Goal: Task Accomplishment & Management: Manage account settings

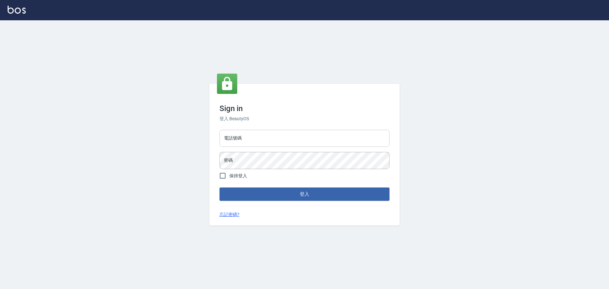
click at [241, 144] on input "電話號碼" at bounding box center [304, 138] width 170 height 17
type input "0989189977"
click at [219, 187] on button "登入" at bounding box center [304, 193] width 170 height 13
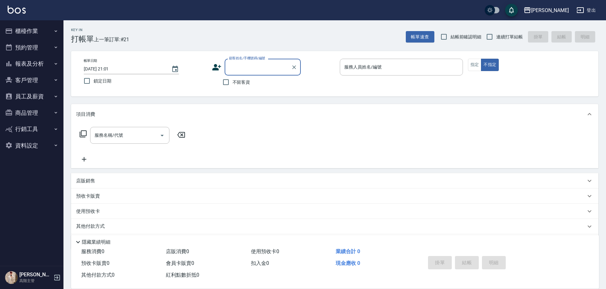
click at [234, 80] on span "不留客資" at bounding box center [241, 82] width 18 height 7
click at [232, 80] on input "不留客資" at bounding box center [225, 81] width 13 height 13
checkbox input "true"
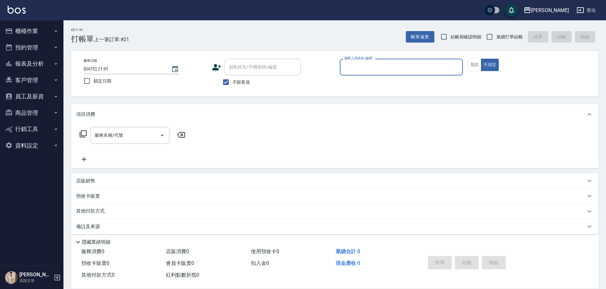
click at [499, 36] on span "連續打單結帳" at bounding box center [509, 37] width 27 height 7
click at [496, 36] on input "連續打單結帳" at bounding box center [489, 36] width 13 height 13
checkbox input "true"
click at [412, 67] on input "服務人員姓名/編號" at bounding box center [400, 67] width 117 height 11
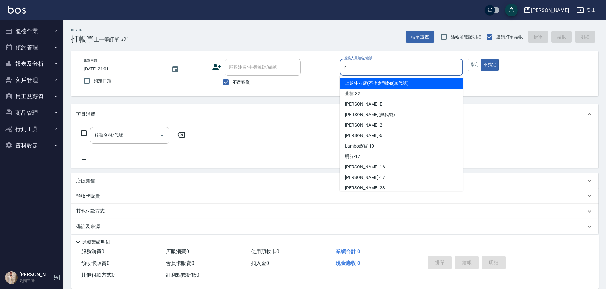
type input "[PERSON_NAME]"
type button "false"
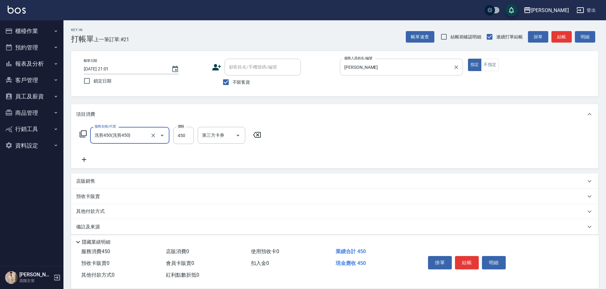
type input "洗剪450"
type input "570"
type input "萱芸-32"
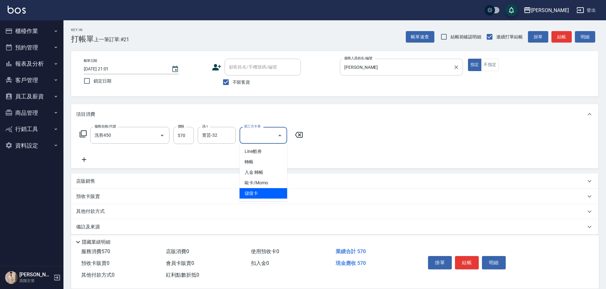
type input "儲值卡"
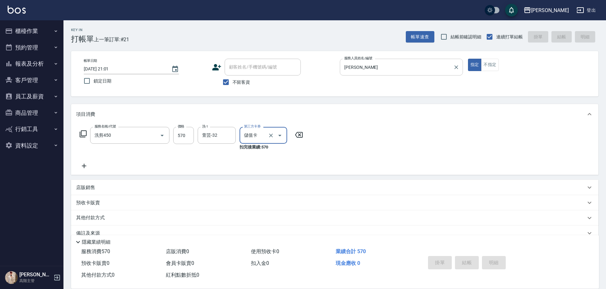
type input "[DATE] 21:02"
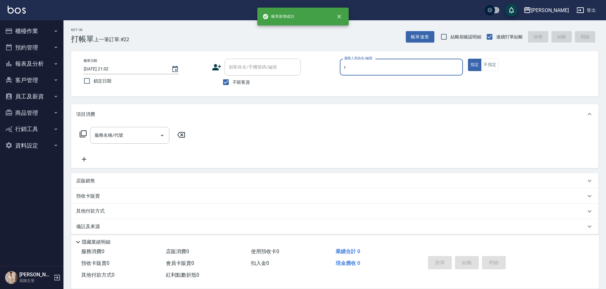
type input "[PERSON_NAME]"
type button "true"
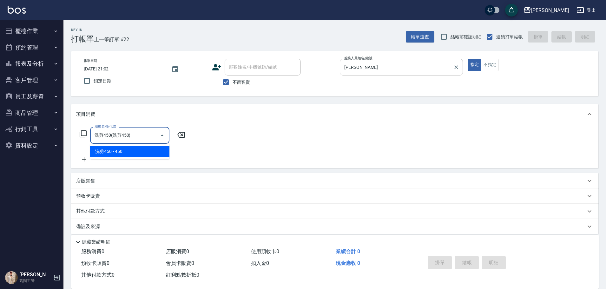
type input "洗剪450"
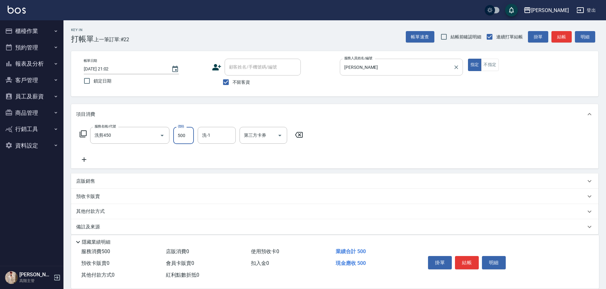
type input "500"
type input "[PERSON_NAME]-23"
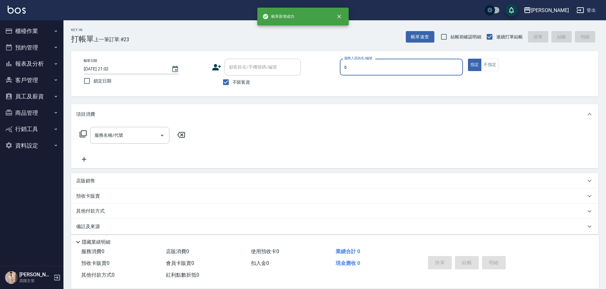
type input "[PERSON_NAME]-6"
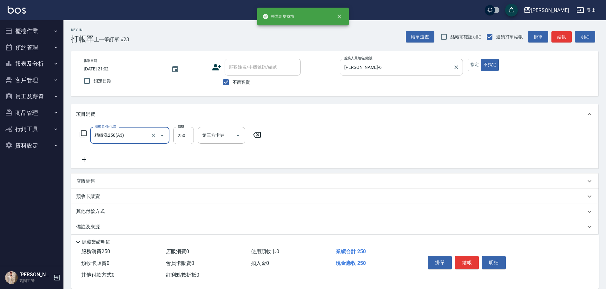
type input "精緻洗250(A3)"
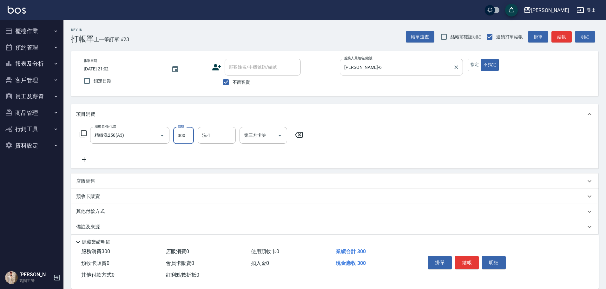
type input "300"
type input "[PERSON_NAME]-6"
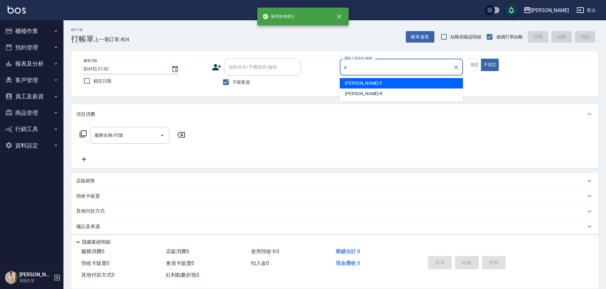
type input "[PERSON_NAME]"
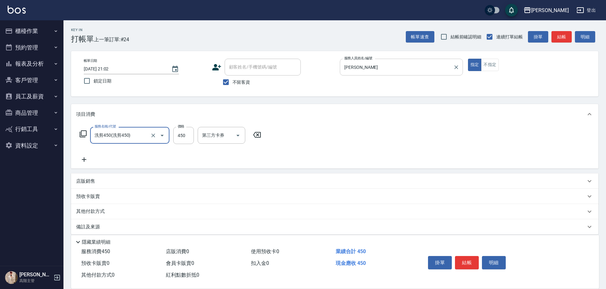
type input "洗剪450"
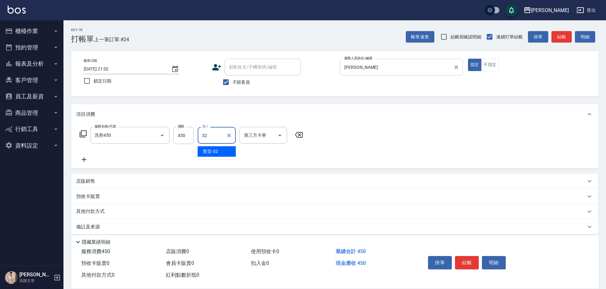
type input "萱芸-32"
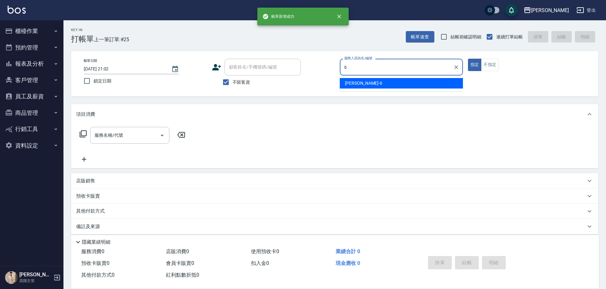
type input "[PERSON_NAME]-6"
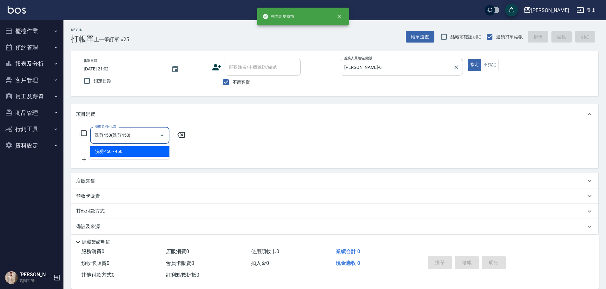
type input "洗剪450"
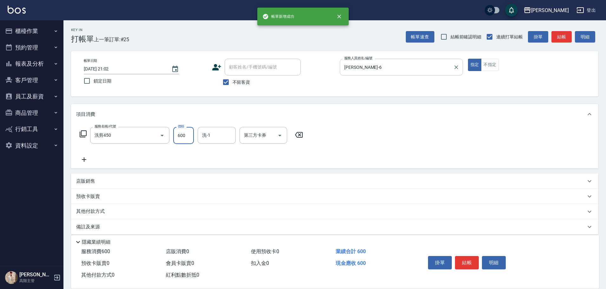
type input "600"
type input "[PERSON_NAME]-23"
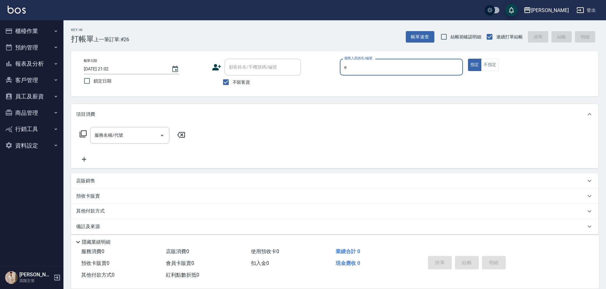
type input "[PERSON_NAME]"
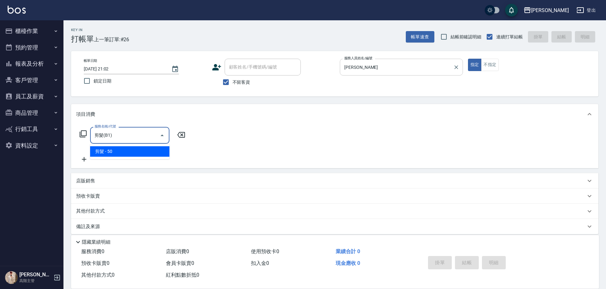
type input "剪髮(B1)"
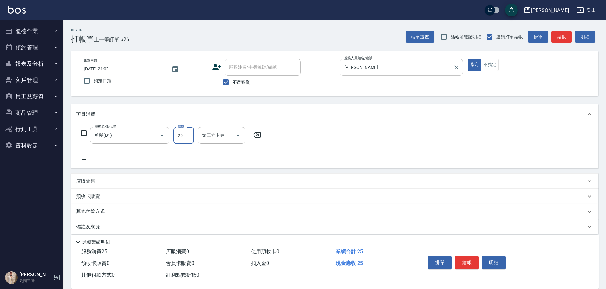
type input "250"
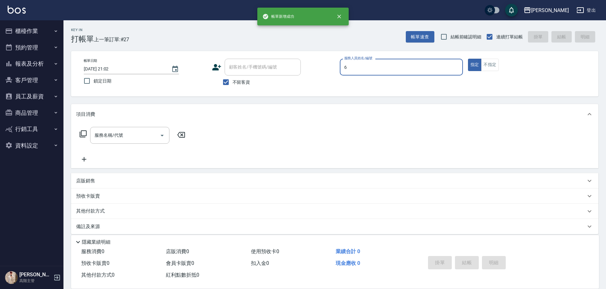
type input "[PERSON_NAME]-6"
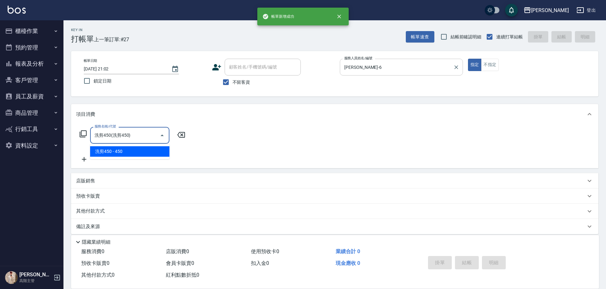
type input "洗剪450"
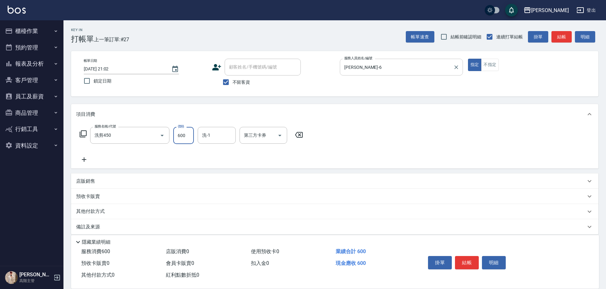
type input "600"
type input "[PERSON_NAME]-23"
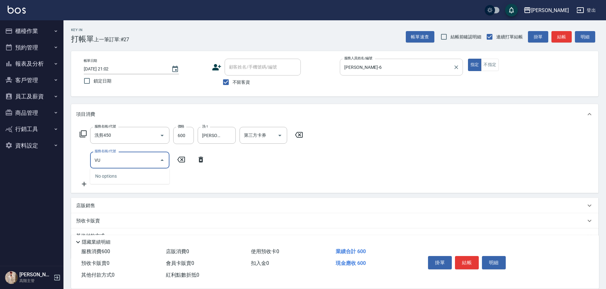
type input "V"
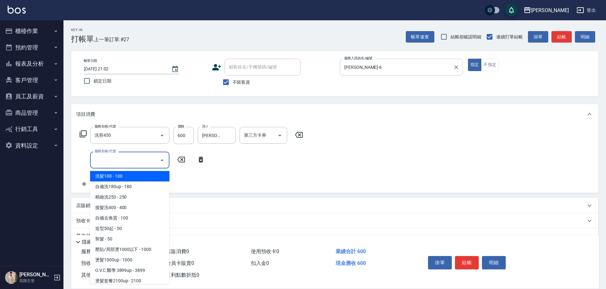
type input "c"
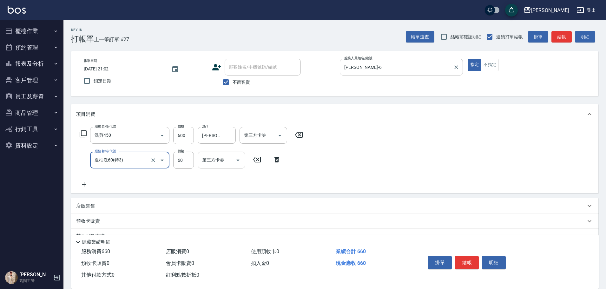
type input "夏柚洗60(特3)"
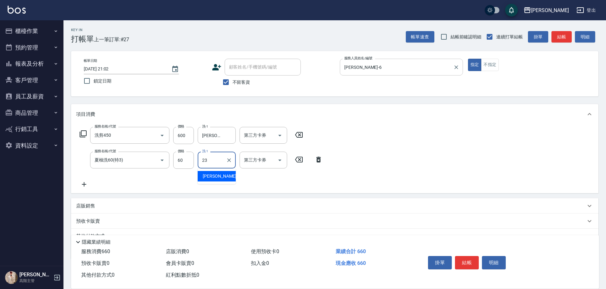
type input "[PERSON_NAME]-23"
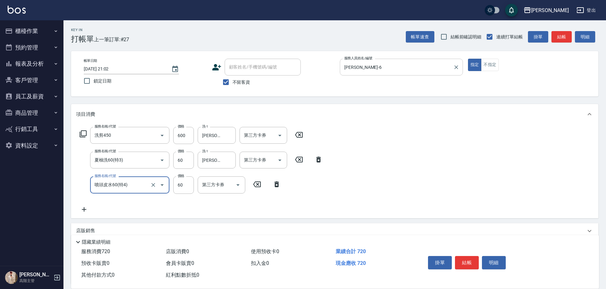
type input "噴頭皮水60(特4)"
click at [179, 191] on input "23" at bounding box center [183, 184] width 21 height 17
type input "60"
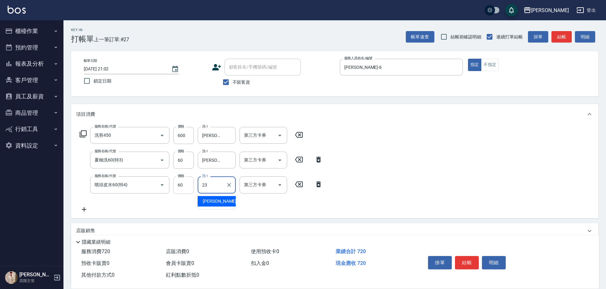
type input "[PERSON_NAME]-23"
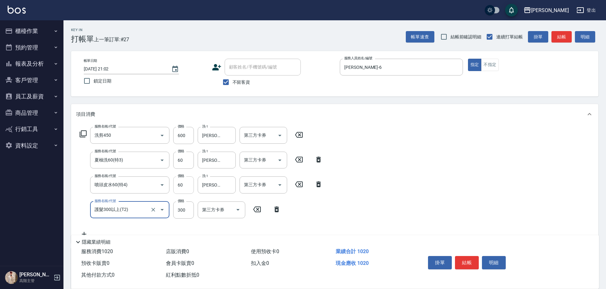
type input "護髮300以上(T2)"
type input "500"
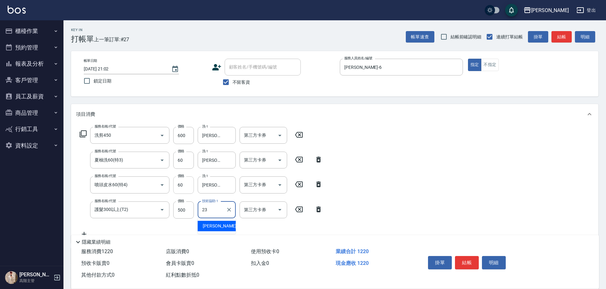
type input "[PERSON_NAME]-23"
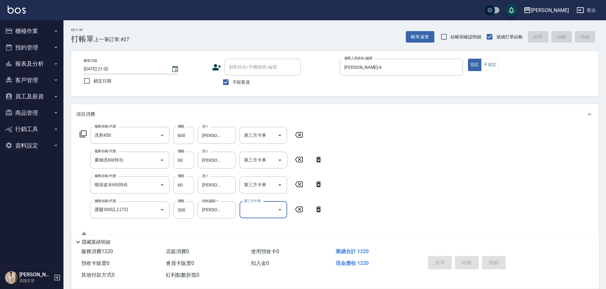
type input "[DATE] 21:05"
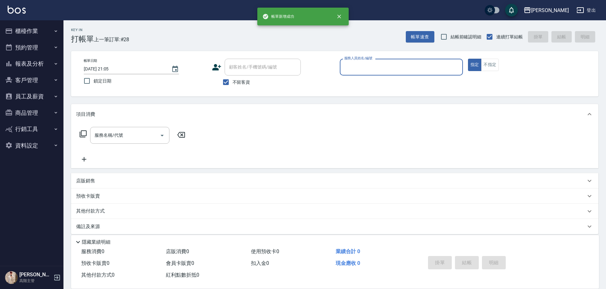
click at [368, 74] on div "服務人員姓名/編號" at bounding box center [401, 67] width 123 height 17
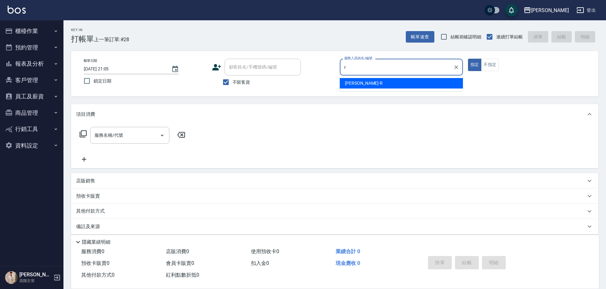
type input "[PERSON_NAME]"
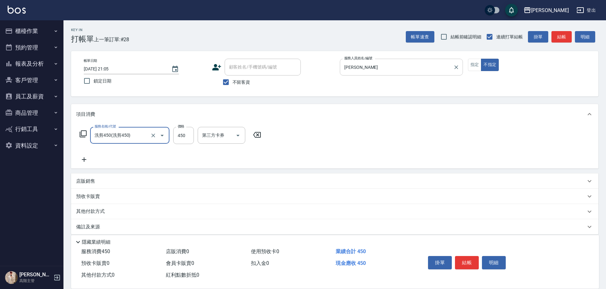
type input "洗剪450"
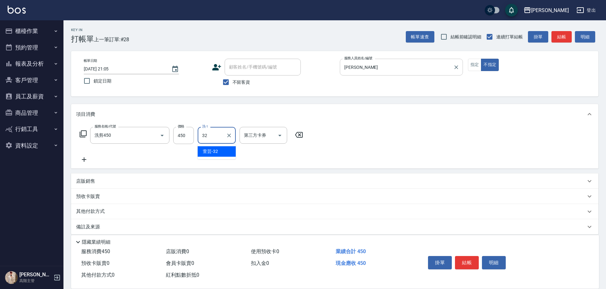
type input "萱芸-32"
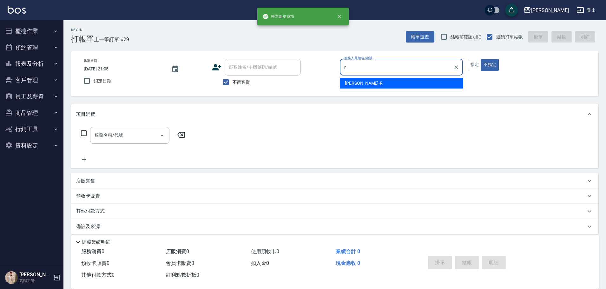
type input "[PERSON_NAME]"
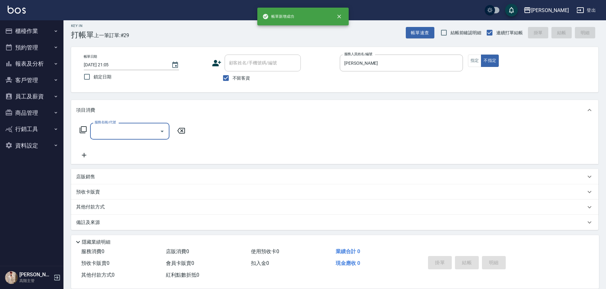
scroll to position [6, 0]
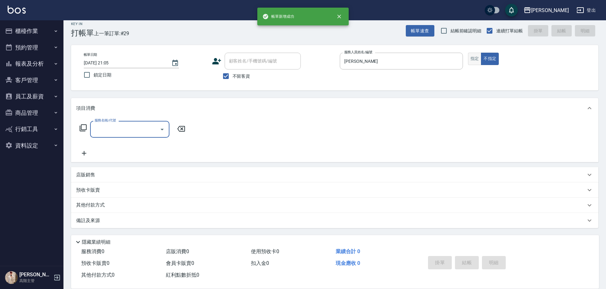
click at [477, 55] on button "指定" at bounding box center [475, 59] width 14 height 12
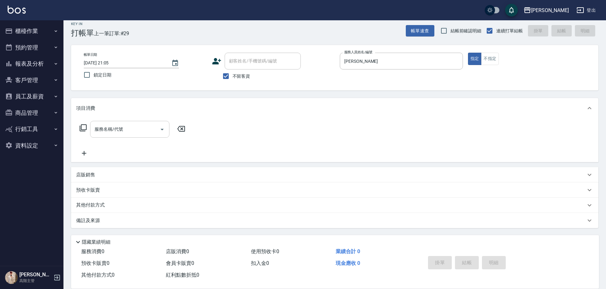
click at [119, 127] on input "服務名稱/代號" at bounding box center [125, 129] width 64 height 11
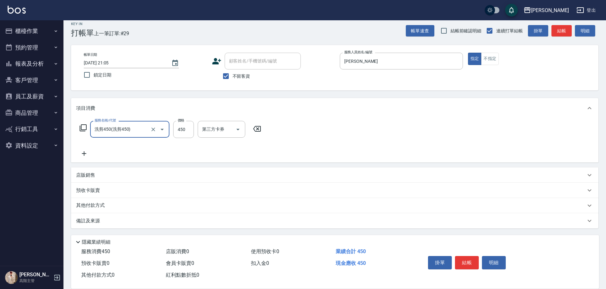
type input "洗剪450"
type input "570"
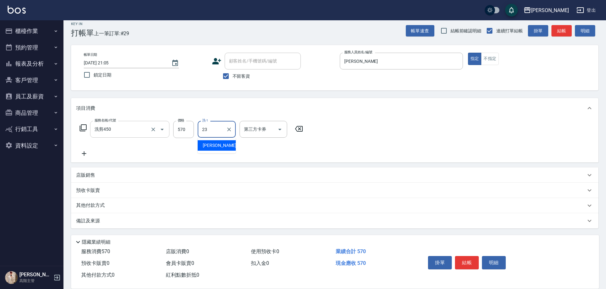
type input "[PERSON_NAME]-23"
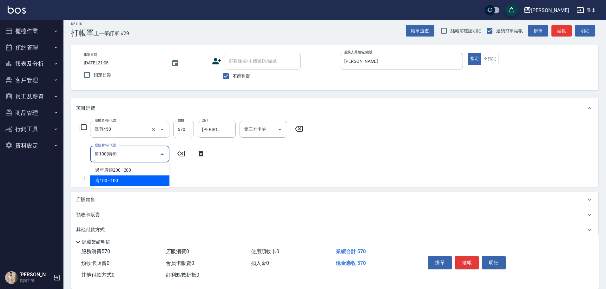
type input "肩100(特6)"
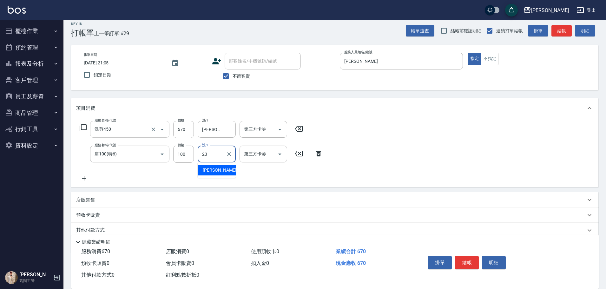
type input "[PERSON_NAME]-23"
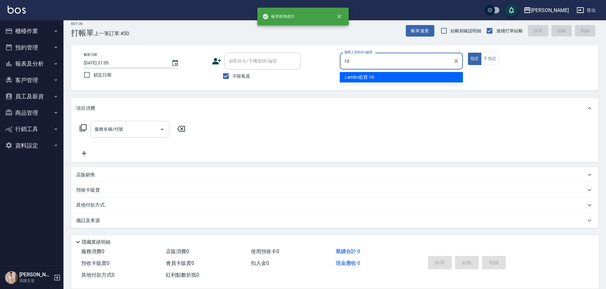
type input "Lambo藍寶-10"
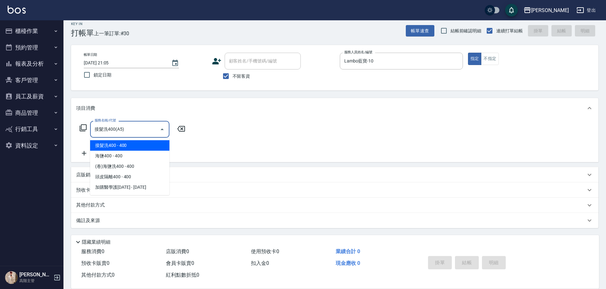
type input "接髮洗400(A5)"
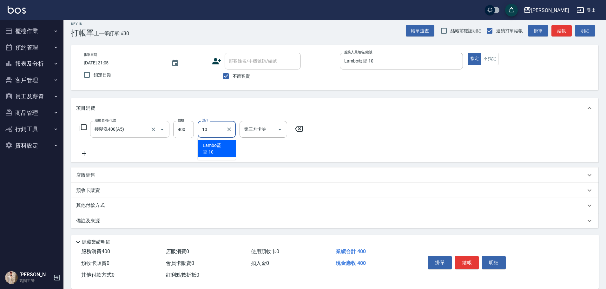
type input "Lambo藍寶-10"
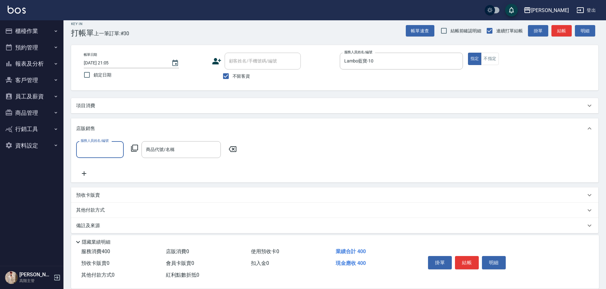
scroll to position [0, 0]
type input "Lambo藍寶-10"
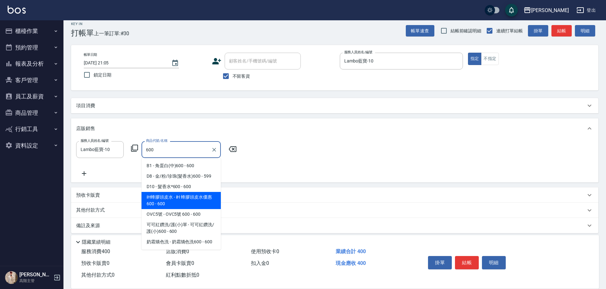
type input "iH 蜂膠頭皮水優惠600"
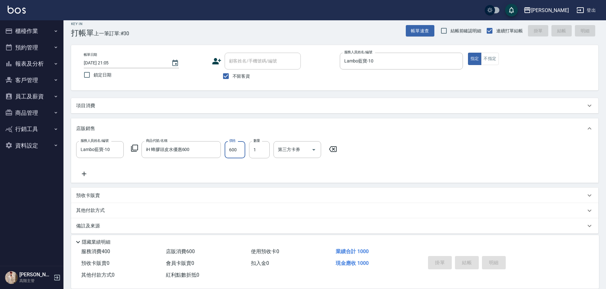
type input "[DATE] 21:06"
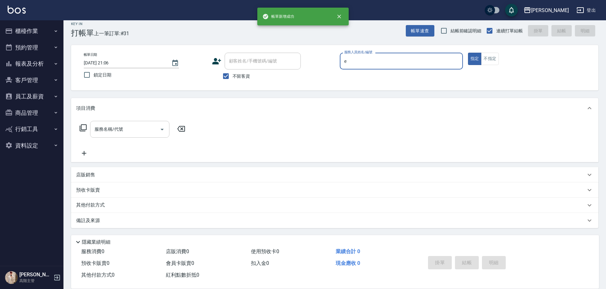
type input "[PERSON_NAME]"
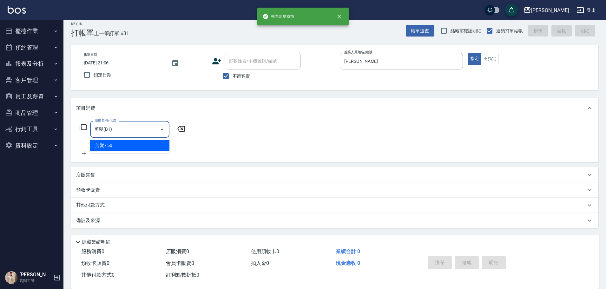
type input "剪髮(B1)"
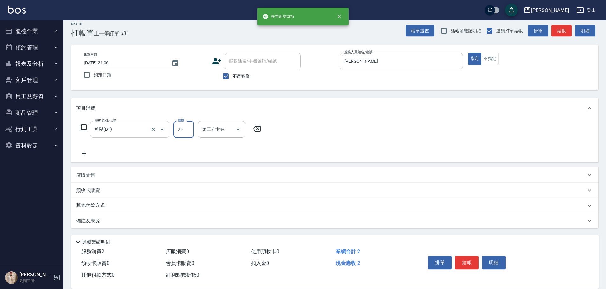
type input "250"
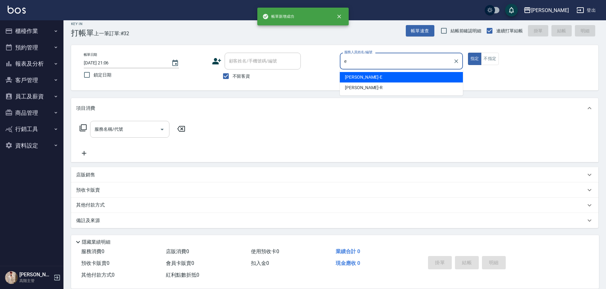
type input "[PERSON_NAME]"
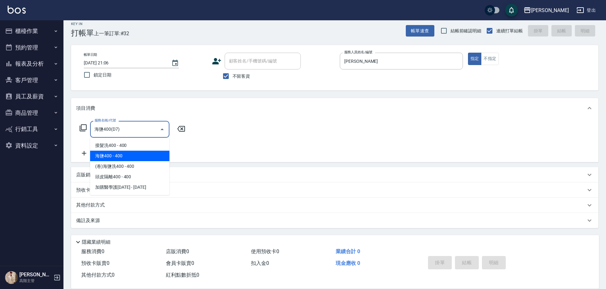
type input "海鹽400(D7)"
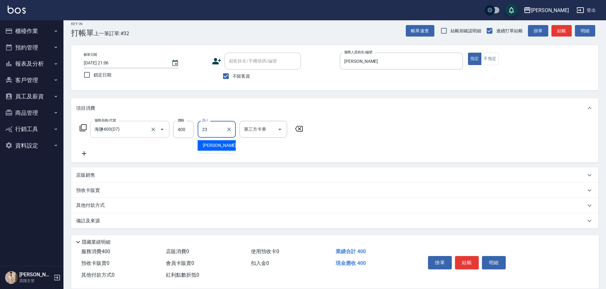
type input "[PERSON_NAME]-23"
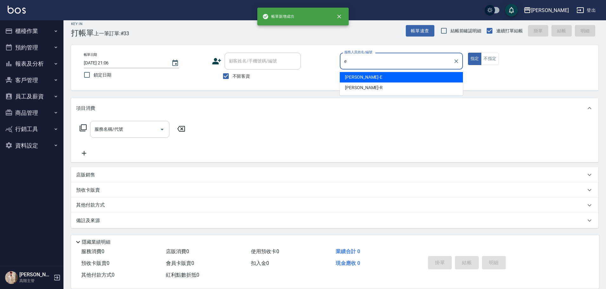
type input "[PERSON_NAME]"
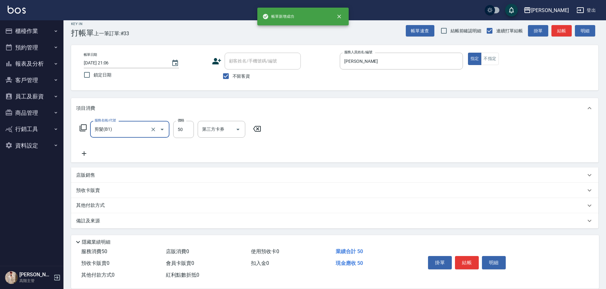
type input "剪髮(B1)"
type input "250"
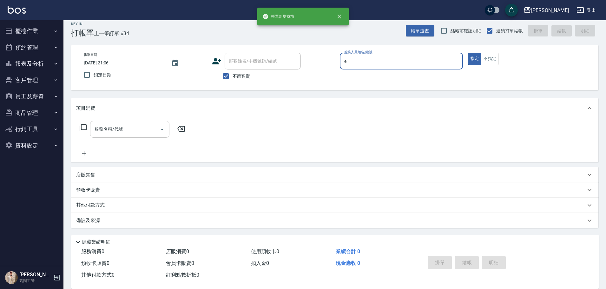
type input "[PERSON_NAME]"
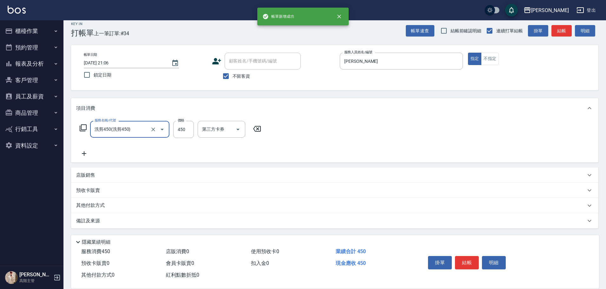
type input "洗剪450"
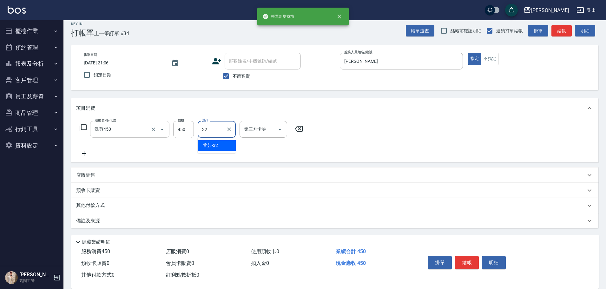
type input "萱芸-32"
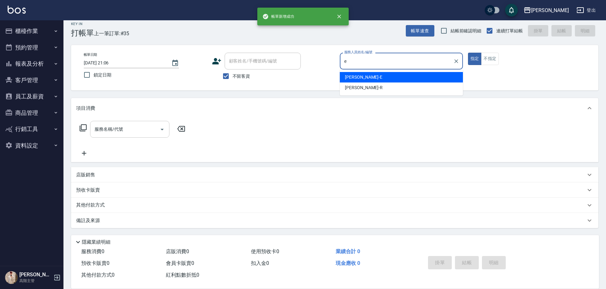
type input "[PERSON_NAME]"
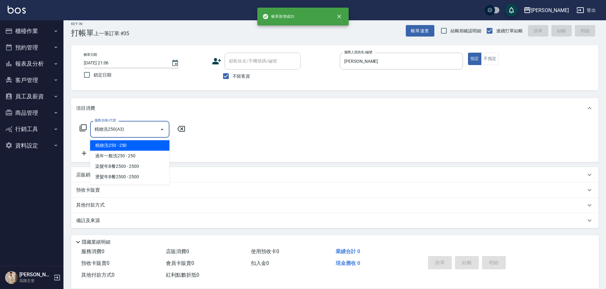
type input "精緻洗250(A3)"
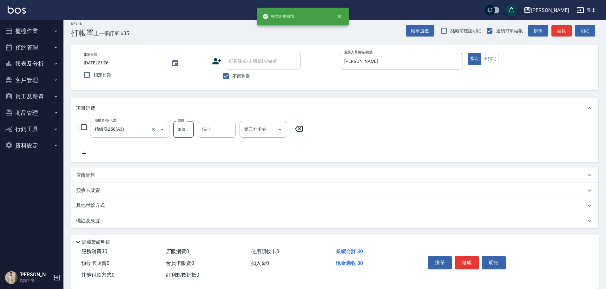
type input "300"
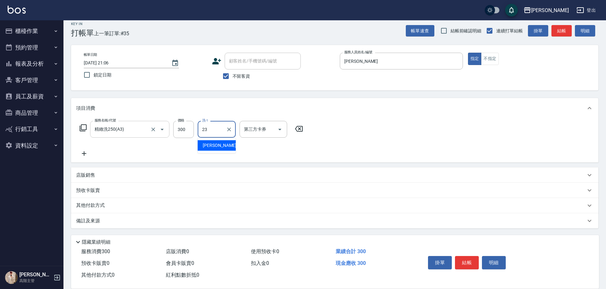
type input "[PERSON_NAME]-23"
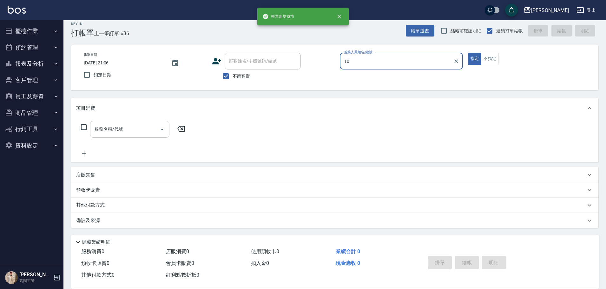
type input "Lambo藍寶-10"
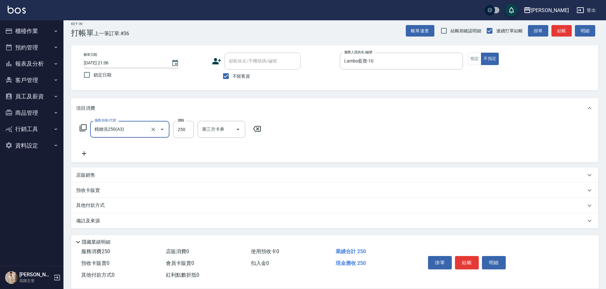
type input "精緻洗250(A3)"
type input "300"
type input "萱芸-32"
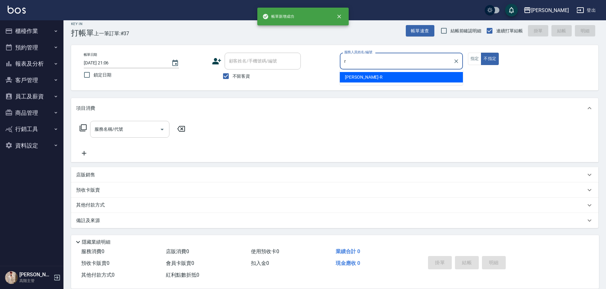
type input "[PERSON_NAME]"
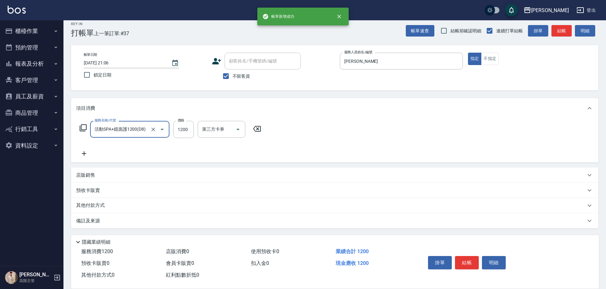
type input "活動SPA+鏡面護1200(D8)"
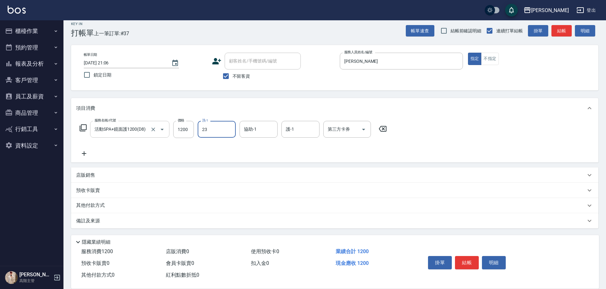
type input "[PERSON_NAME]-23"
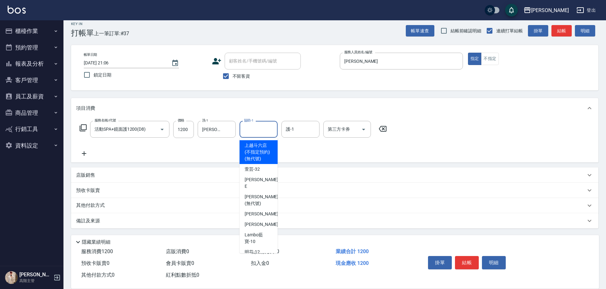
click at [263, 130] on input "協助-1" at bounding box center [258, 129] width 32 height 11
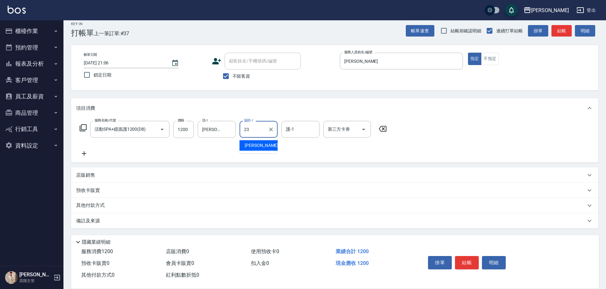
type input "[PERSON_NAME]-23"
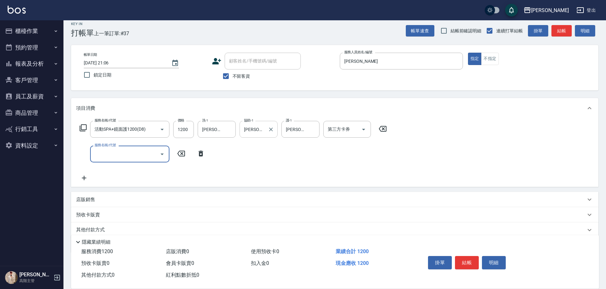
type input "ㄍ"
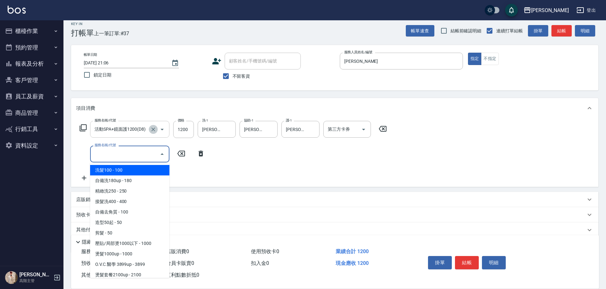
click at [155, 130] on icon "Clear" at bounding box center [153, 129] width 6 height 6
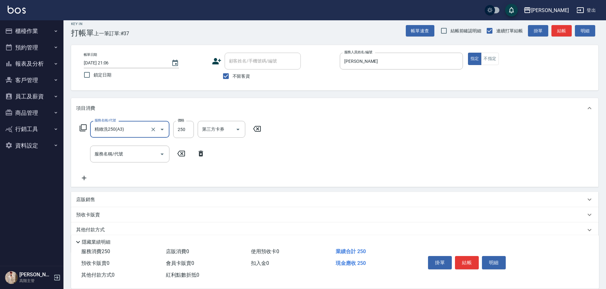
type input "精緻洗250(A3)"
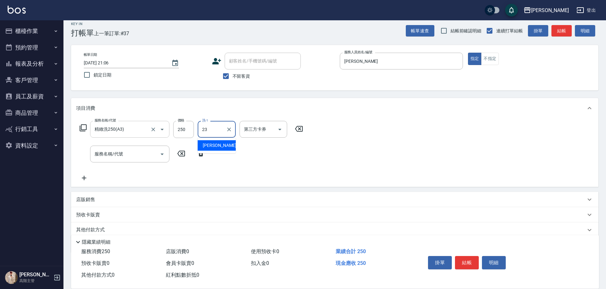
type input "[PERSON_NAME]-23"
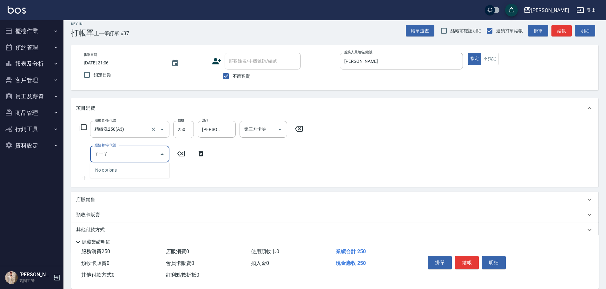
type input "夏"
type input "自備補色/攪色50起(特5)"
type input "60"
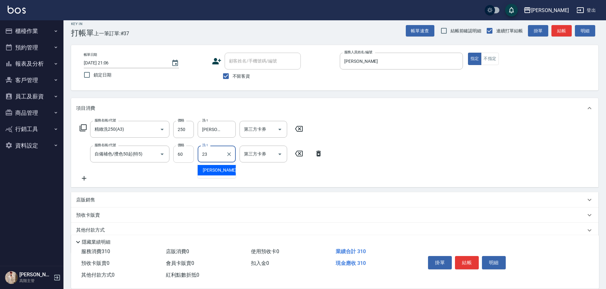
type input "[PERSON_NAME]-23"
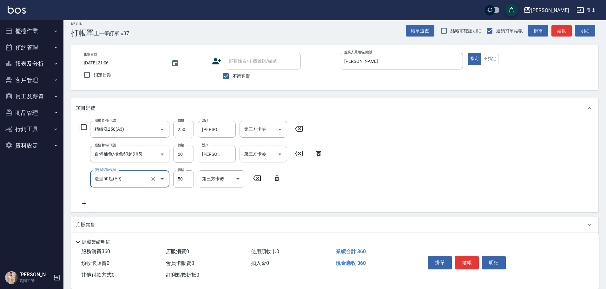
type input "造型50起(A9)"
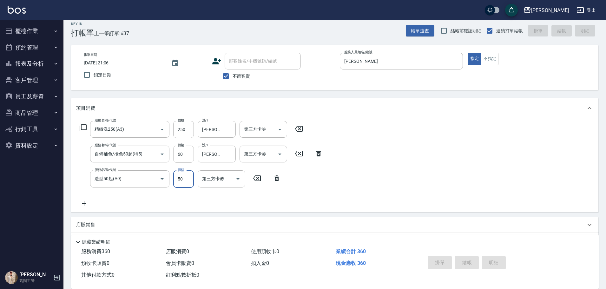
type input "[DATE] 21:07"
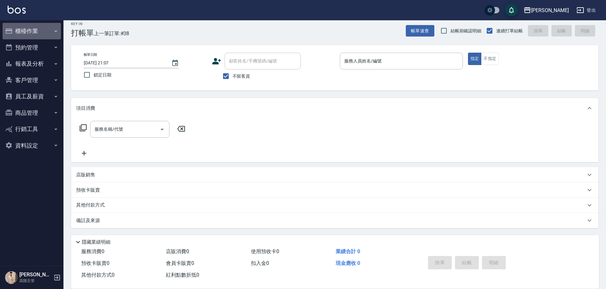
click at [39, 29] on button "櫃檯作業" at bounding box center [32, 31] width 58 height 16
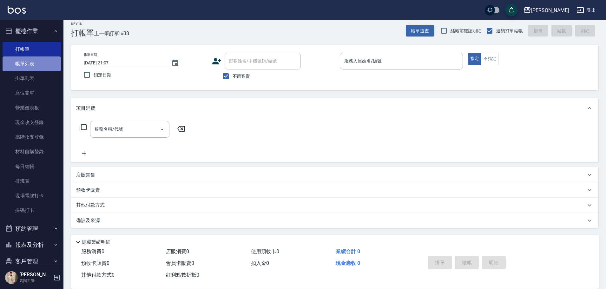
click at [41, 66] on link "帳單列表" at bounding box center [32, 63] width 58 height 15
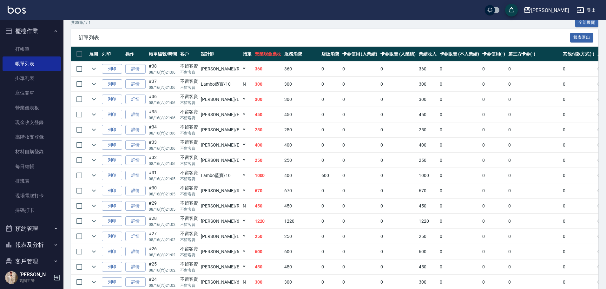
scroll to position [98, 0]
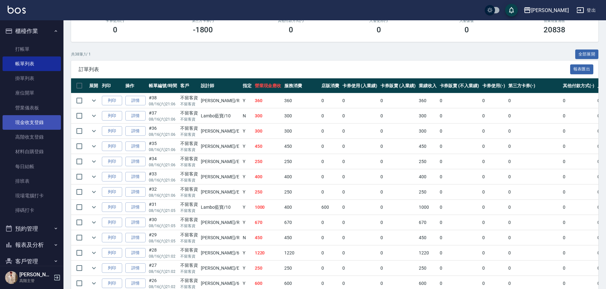
click at [33, 125] on link "現金收支登錄" at bounding box center [32, 122] width 58 height 15
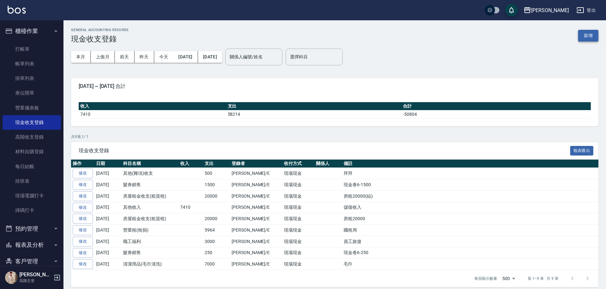
click at [585, 32] on button "新增" at bounding box center [588, 36] width 20 height 12
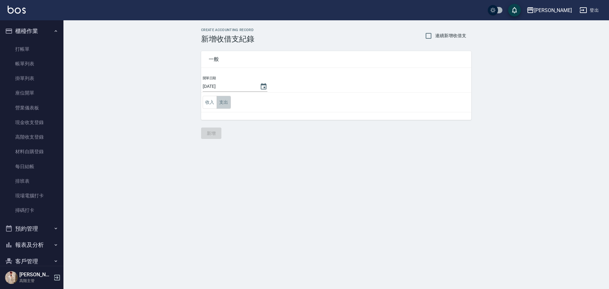
click at [228, 103] on button "支出" at bounding box center [224, 102] width 14 height 13
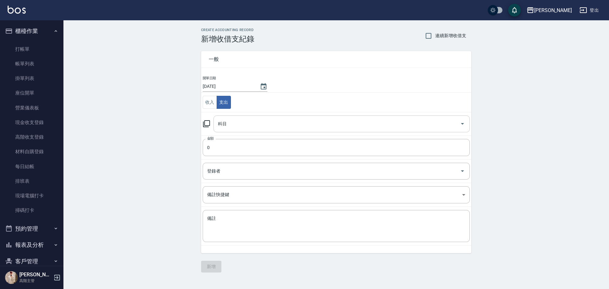
click at [248, 123] on input "科目" at bounding box center [336, 123] width 241 height 11
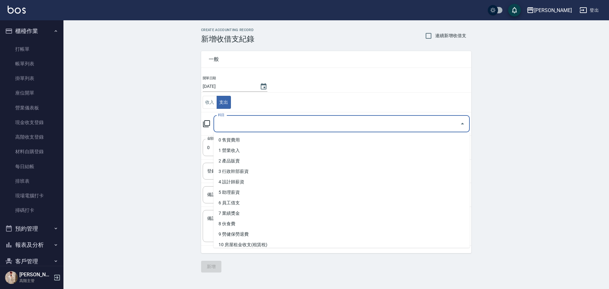
type input "ㄍ"
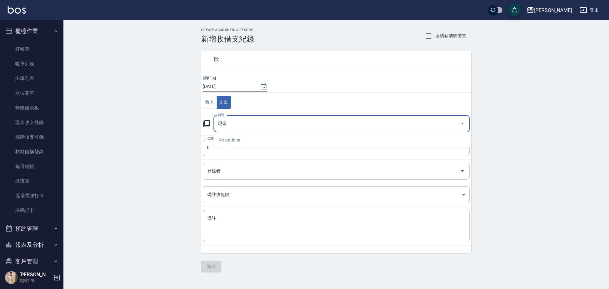
type input "縣"
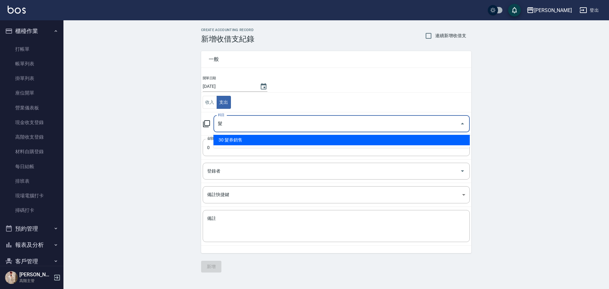
type input "30 髮券銷售"
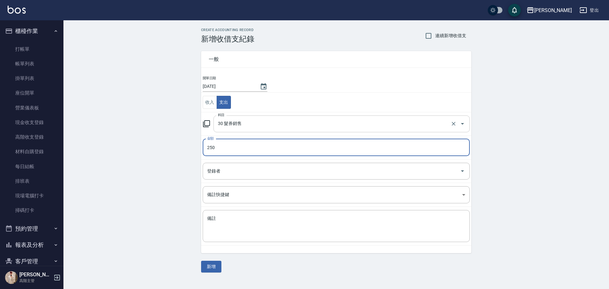
type input "250"
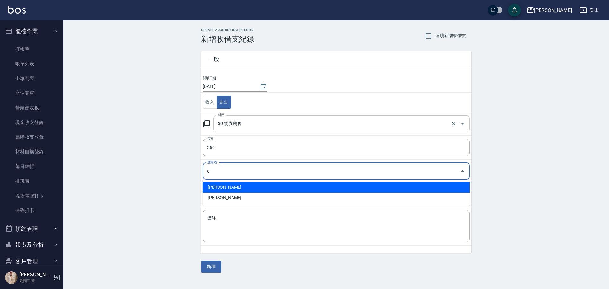
type input "[PERSON_NAME]"
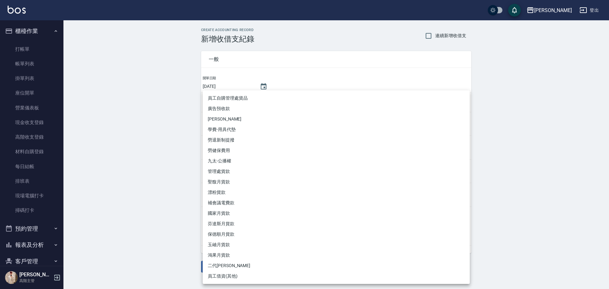
click at [124, 139] on div at bounding box center [304, 144] width 609 height 289
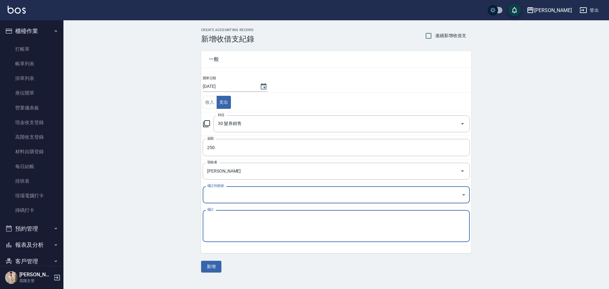
click at [231, 228] on textarea "備註" at bounding box center [336, 226] width 258 height 22
type textarea "F"
type textarea "現金卷6-250"
click at [213, 262] on button "新增" at bounding box center [211, 267] width 20 height 12
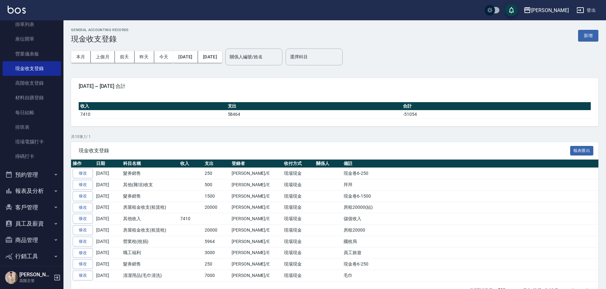
scroll to position [63, 0]
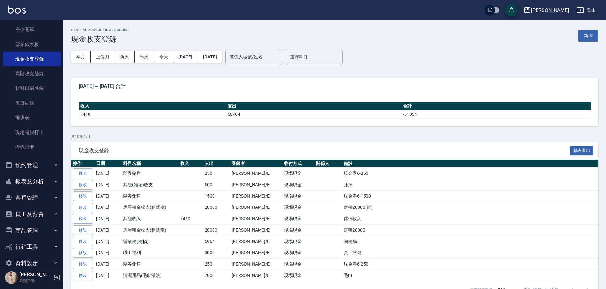
click at [32, 181] on button "報表及分析" at bounding box center [32, 181] width 58 height 16
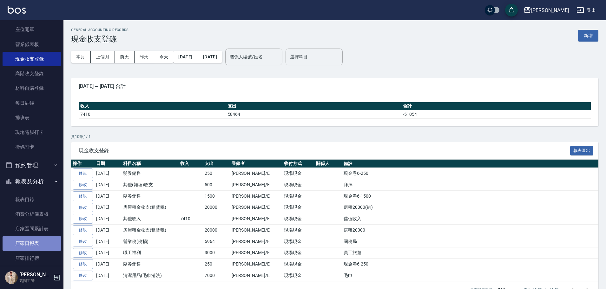
click at [44, 237] on link "店家日報表" at bounding box center [32, 243] width 58 height 15
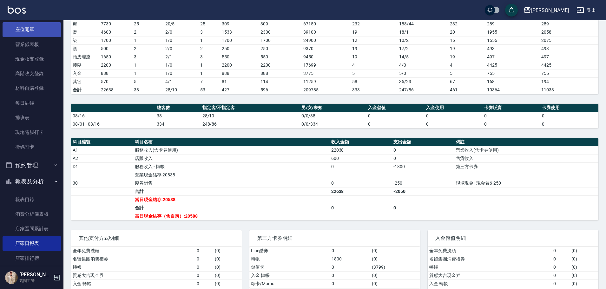
scroll to position [63, 0]
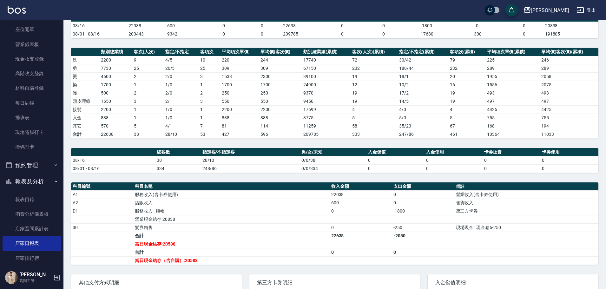
drag, startPoint x: 64, startPoint y: 77, endPoint x: 65, endPoint y: 45, distance: 32.1
click at [65, 45] on div "上越斗六 [DATE] 店家日報表 列印時間： [DATE][PHONE_NUMBER]:10 Merchant Daily Report 店家日報表 [DA…" at bounding box center [334, 156] width 542 height 399
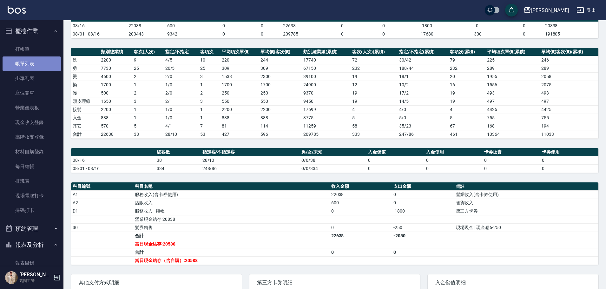
click at [36, 60] on link "帳單列表" at bounding box center [32, 63] width 58 height 15
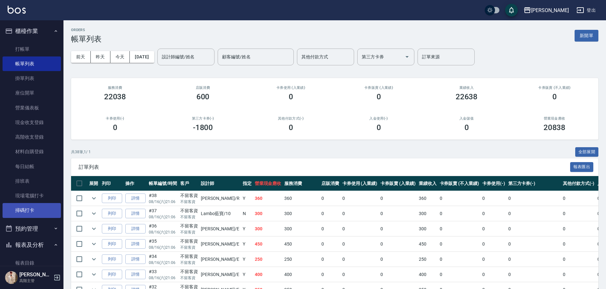
click at [34, 206] on link "掃碼打卡" at bounding box center [32, 210] width 58 height 15
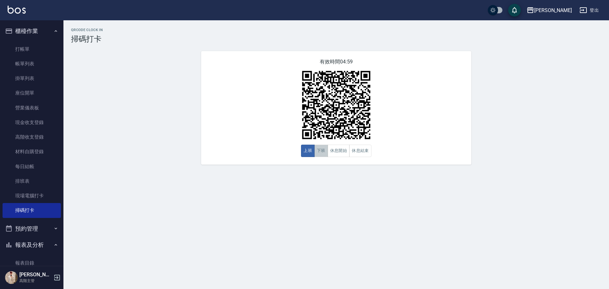
click at [325, 153] on button "下班" at bounding box center [321, 151] width 14 height 12
